Goal: Navigation & Orientation: Find specific page/section

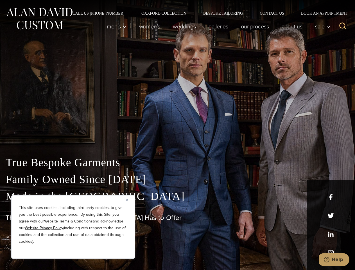
click at [177, 135] on div "True Bespoke Garments Family Owned Since [DATE] Made in [GEOGRAPHIC_DATA] The B…" at bounding box center [177, 198] width 355 height 144
click at [129, 200] on button "Close" at bounding box center [129, 199] width 7 height 7
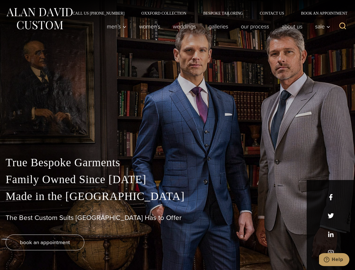
click at [73, 251] on div "True Bespoke Garments Family Owned Since [DATE] Made in [GEOGRAPHIC_DATA] The B…" at bounding box center [177, 212] width 355 height 116
click at [343, 26] on icon "Search" at bounding box center [343, 26] width 8 height 8
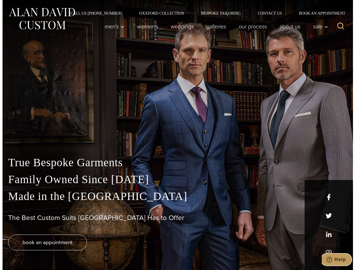
click at [332, 259] on icon "Help" at bounding box center [329, 260] width 6 height 6
